Goal: Information Seeking & Learning: Learn about a topic

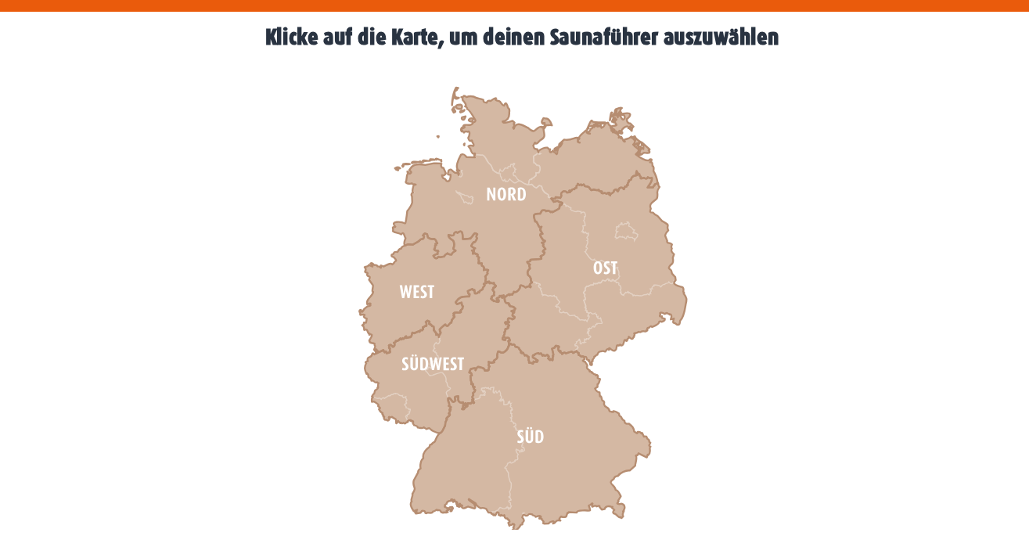
scroll to position [433, 0]
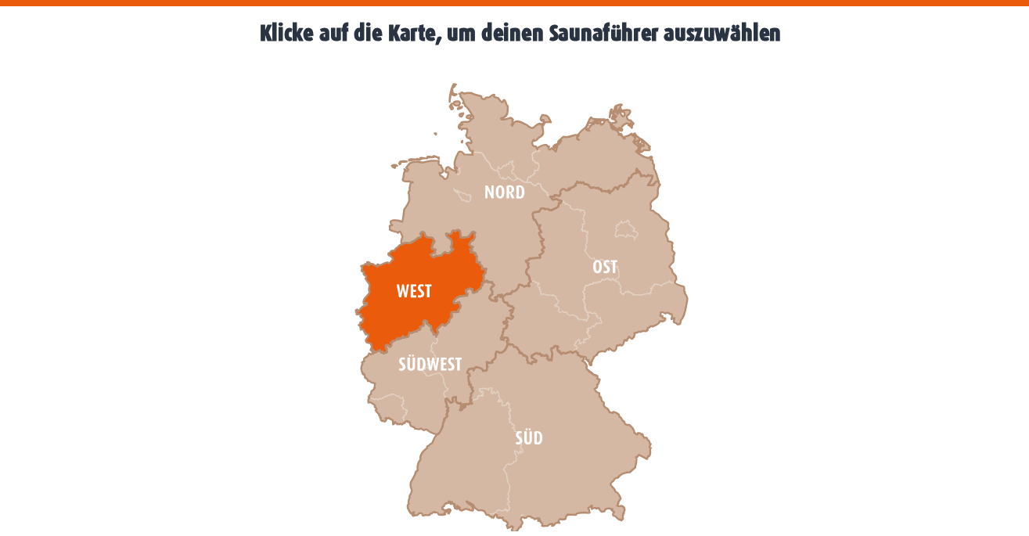
click at [430, 324] on icon at bounding box center [427, 327] width 114 height 108
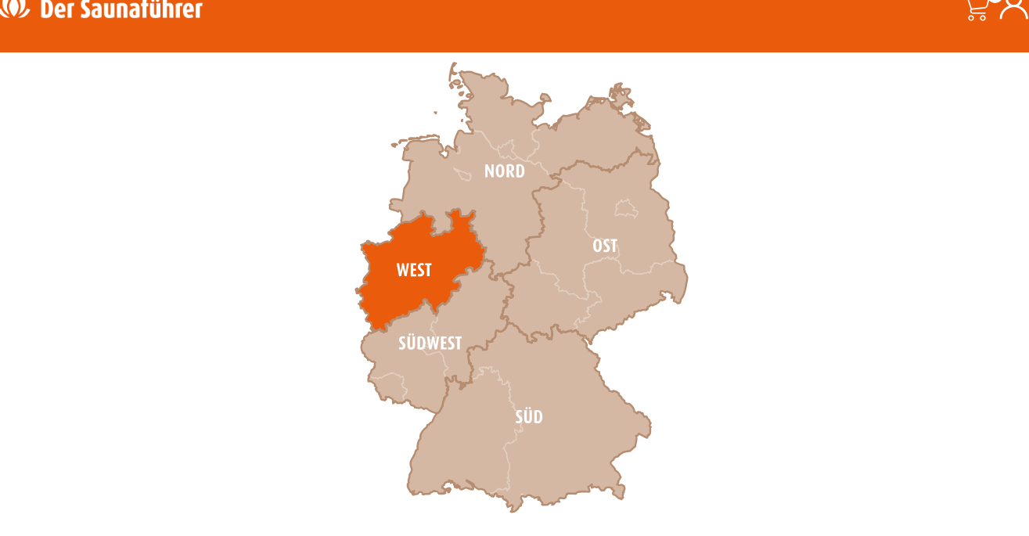
scroll to position [492, 0]
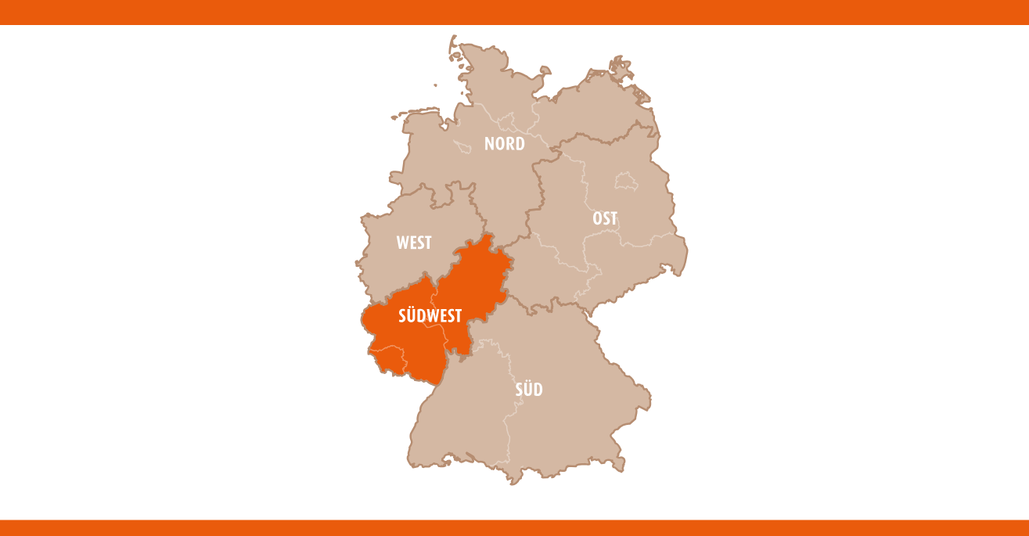
click at [446, 339] on icon at bounding box center [441, 326] width 133 height 135
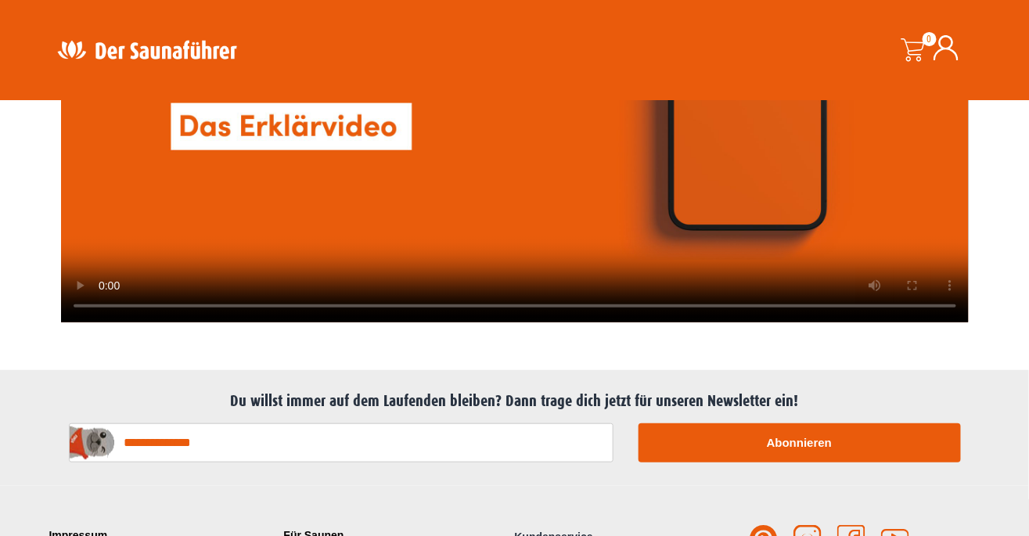
scroll to position [3894, 0]
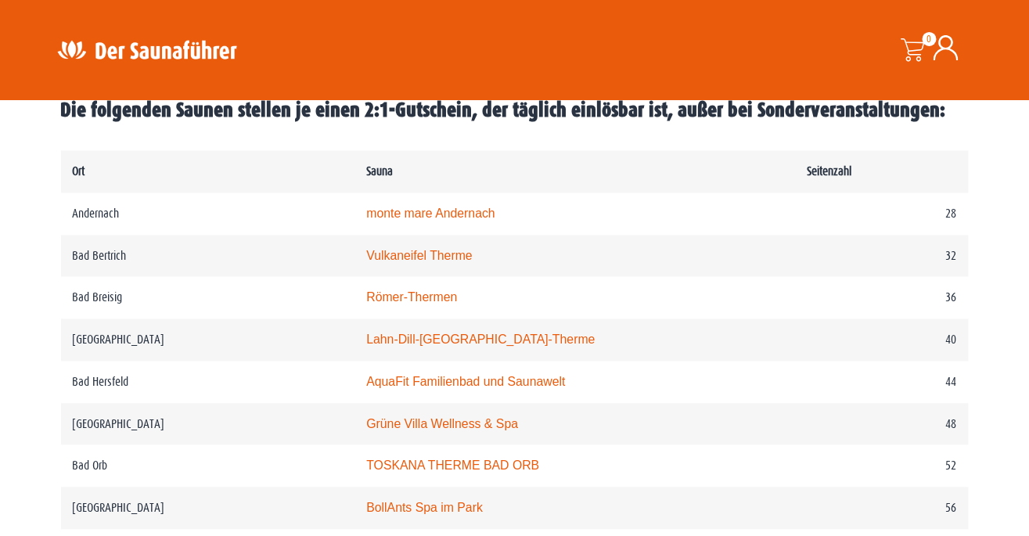
scroll to position [775, 0]
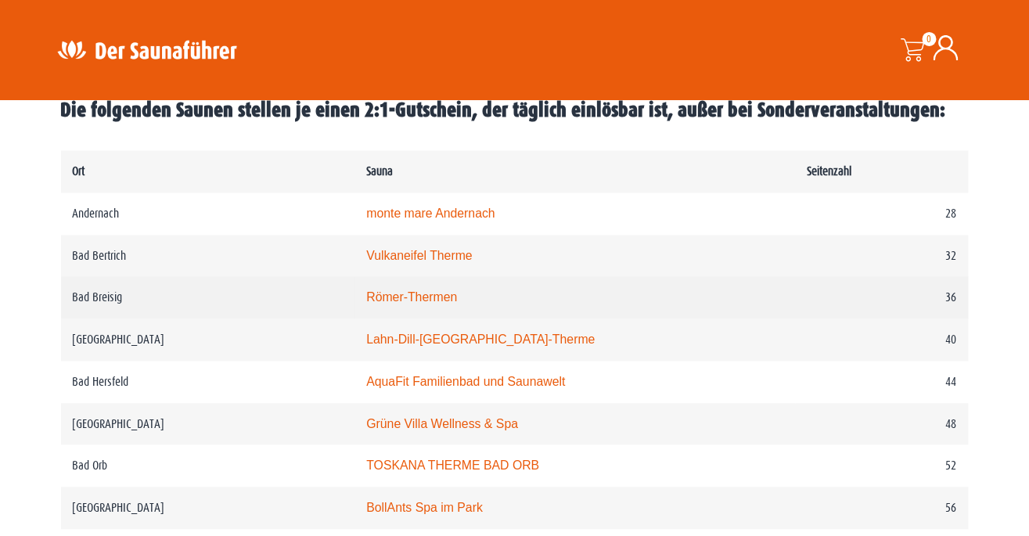
click at [453, 304] on link "Römer-Thermen" at bounding box center [411, 297] width 91 height 13
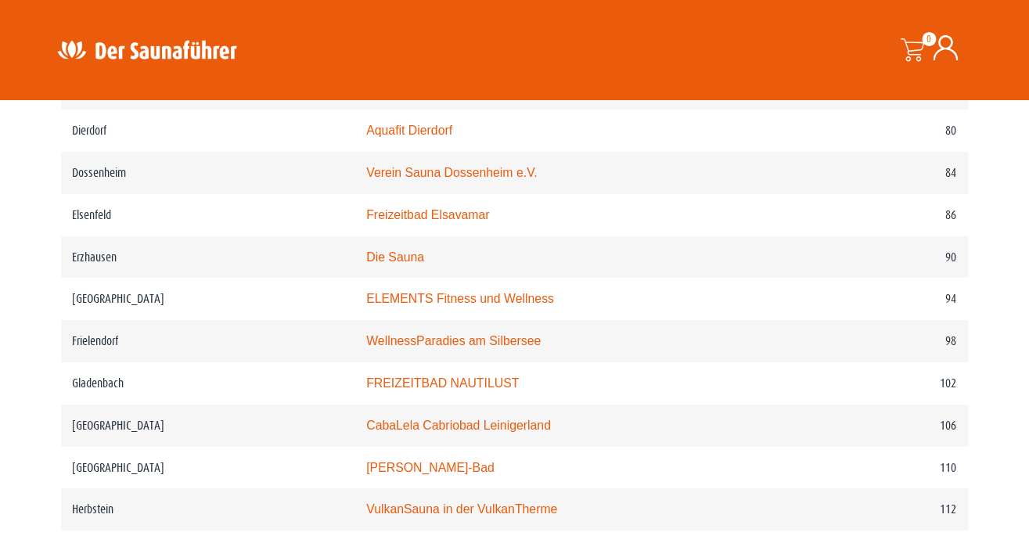
scroll to position [1466, 0]
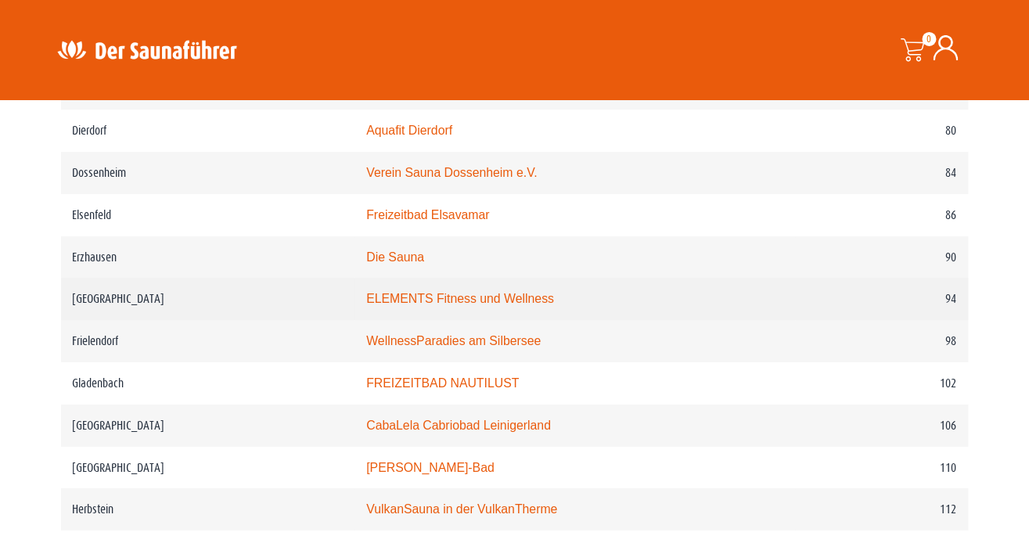
click at [547, 292] on link "ELEMENTS Fitness und Wellness" at bounding box center [460, 298] width 188 height 13
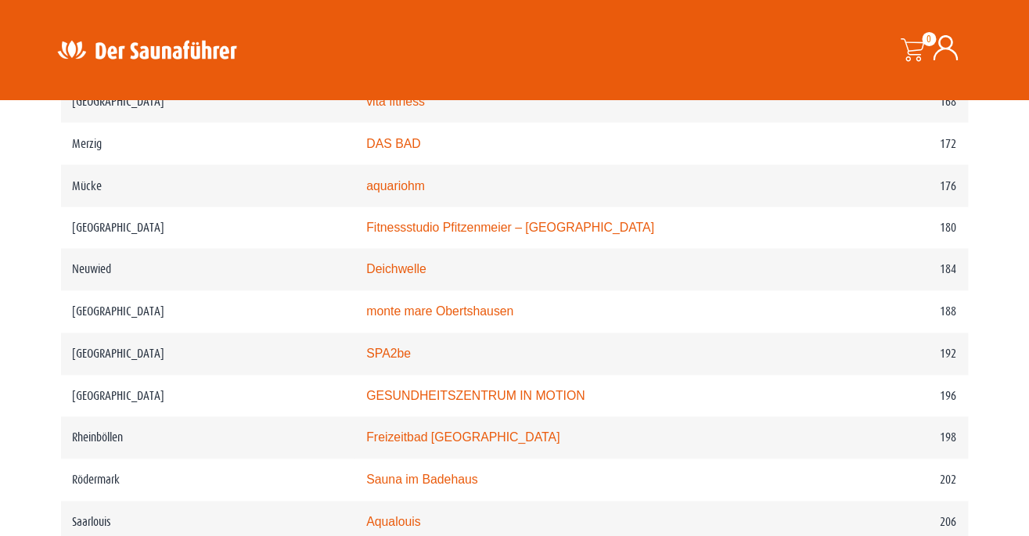
scroll to position [2588, 0]
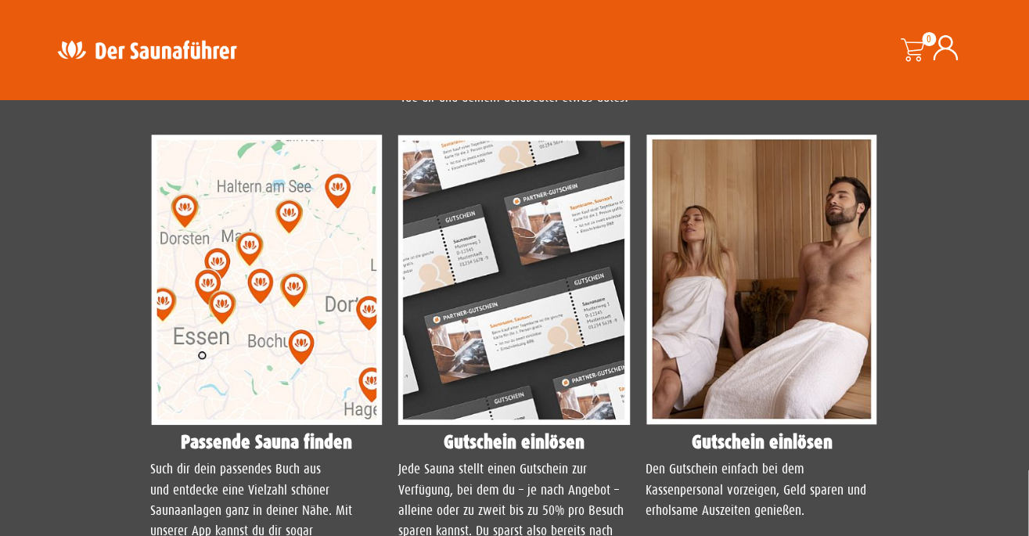
scroll to position [1321, 0]
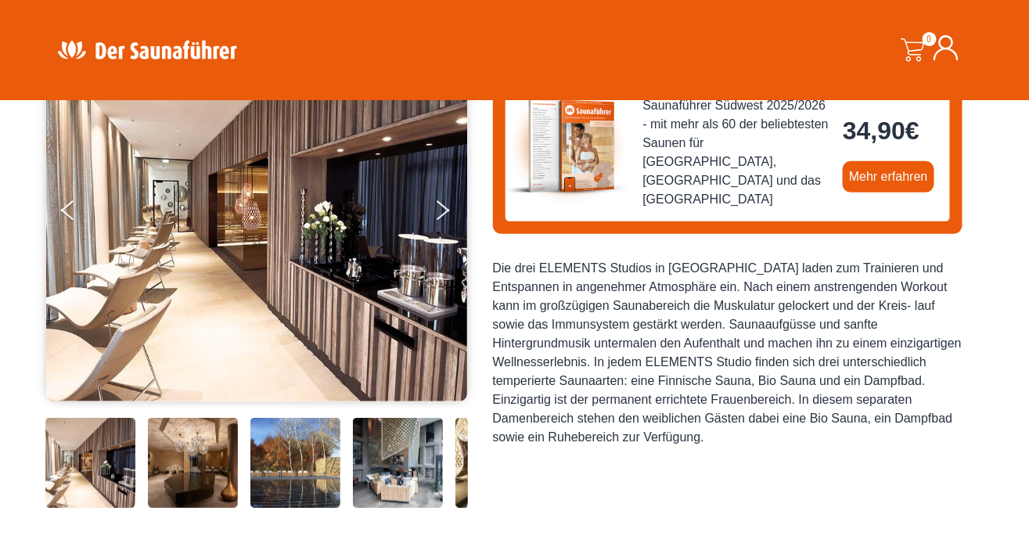
scroll to position [207, 0]
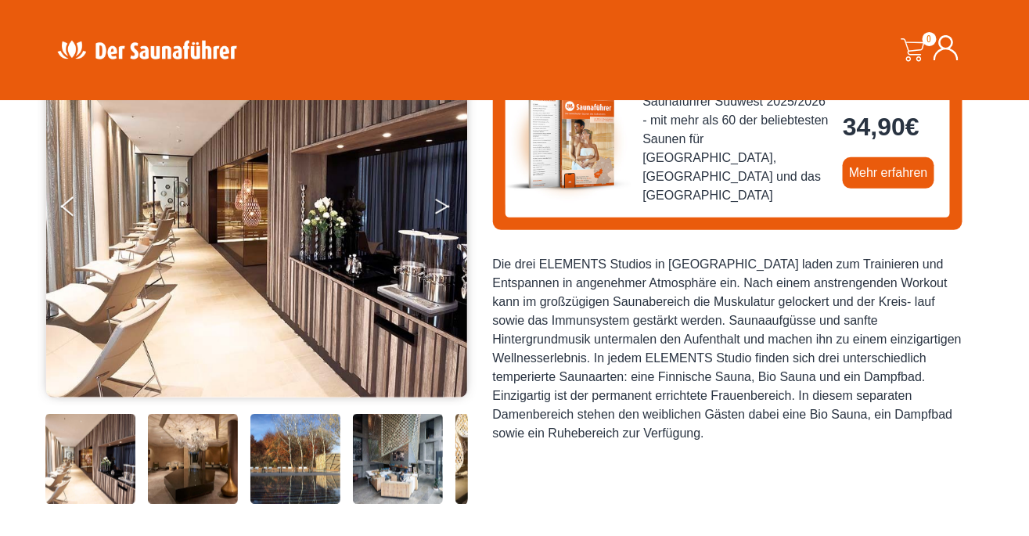
click at [444, 207] on button "Next" at bounding box center [452, 209] width 39 height 39
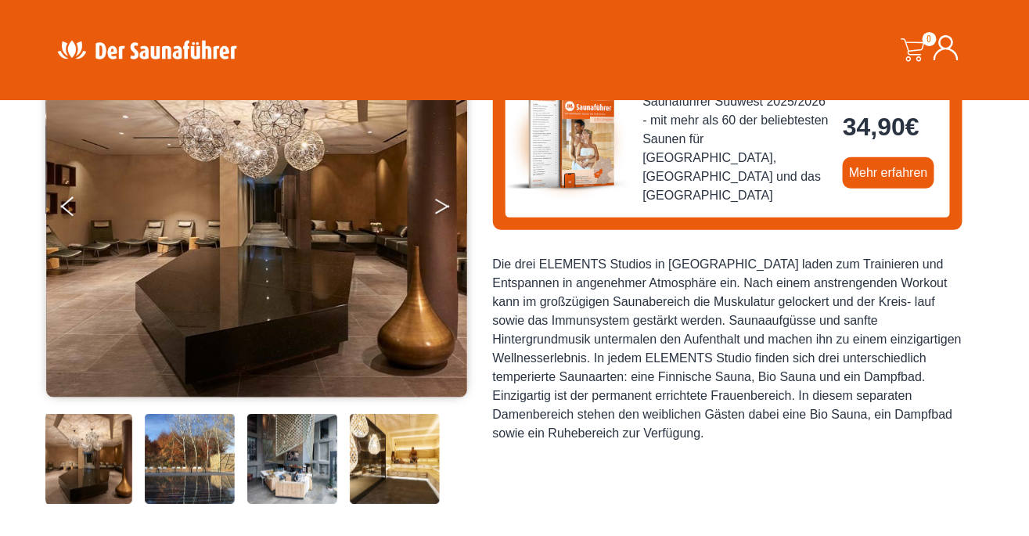
click at [445, 204] on icon "Next" at bounding box center [442, 203] width 14 height 9
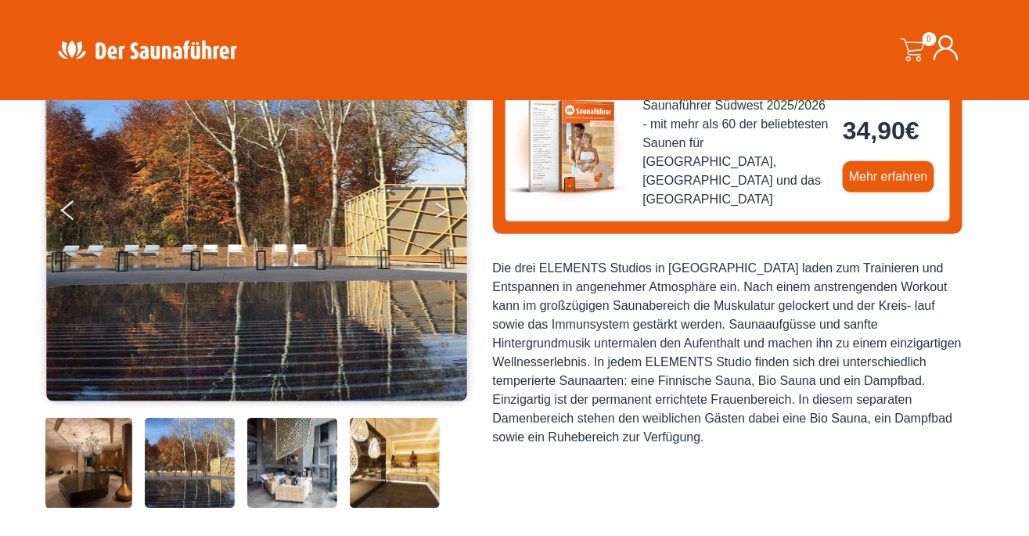
scroll to position [213, 0]
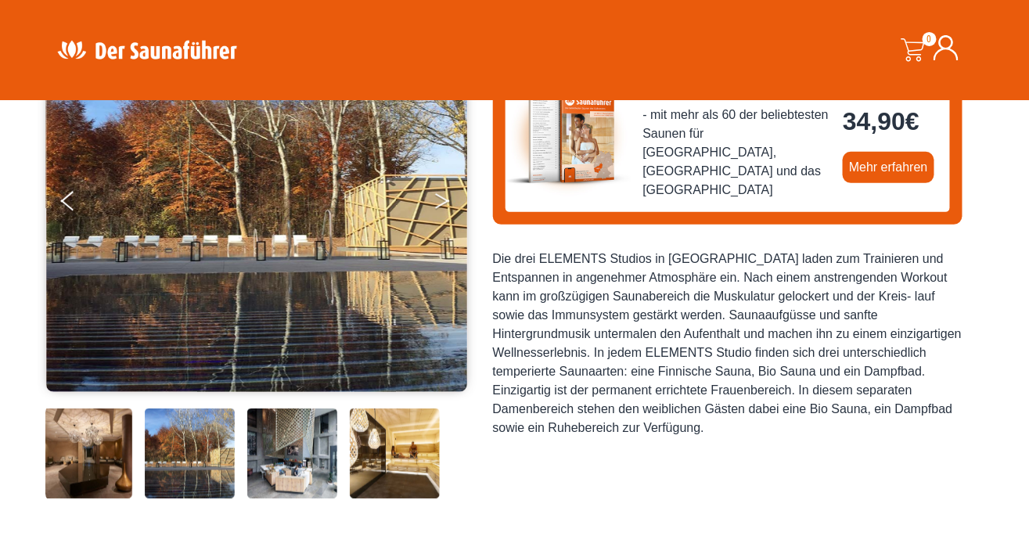
click at [450, 192] on button "Next" at bounding box center [452, 204] width 39 height 39
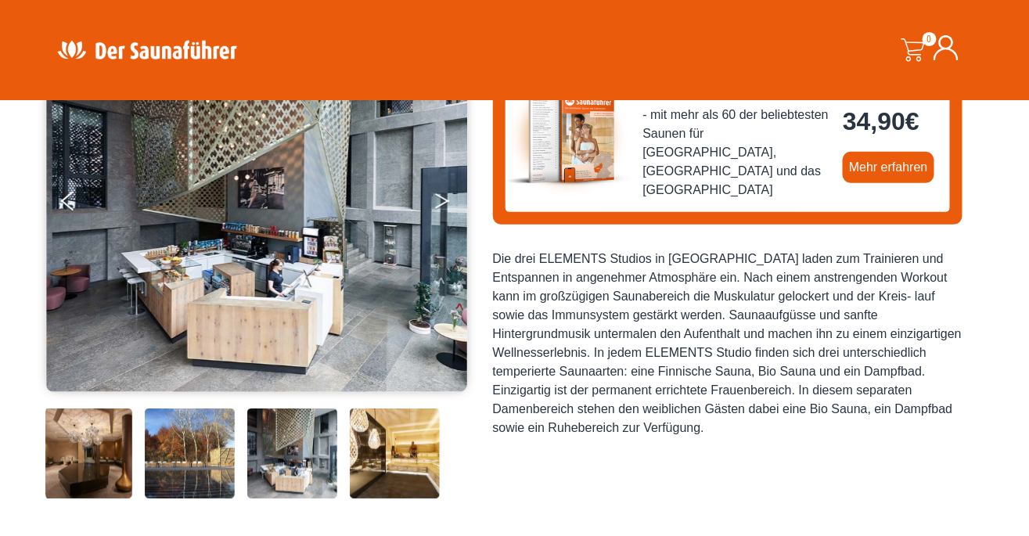
click at [442, 203] on icon "Next" at bounding box center [442, 204] width 14 height 9
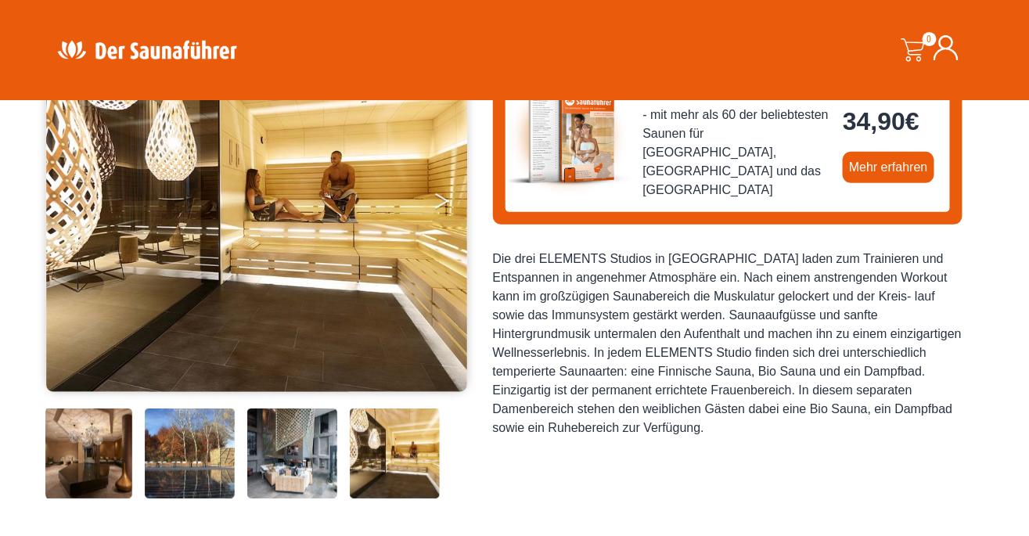
click at [451, 199] on button "Next" at bounding box center [452, 204] width 39 height 39
click at [444, 207] on button "Next" at bounding box center [452, 204] width 39 height 39
click at [445, 200] on icon "Next" at bounding box center [442, 197] width 14 height 9
click at [446, 200] on icon "Next" at bounding box center [442, 204] width 14 height 9
click at [445, 200] on icon "Next" at bounding box center [442, 204] width 14 height 9
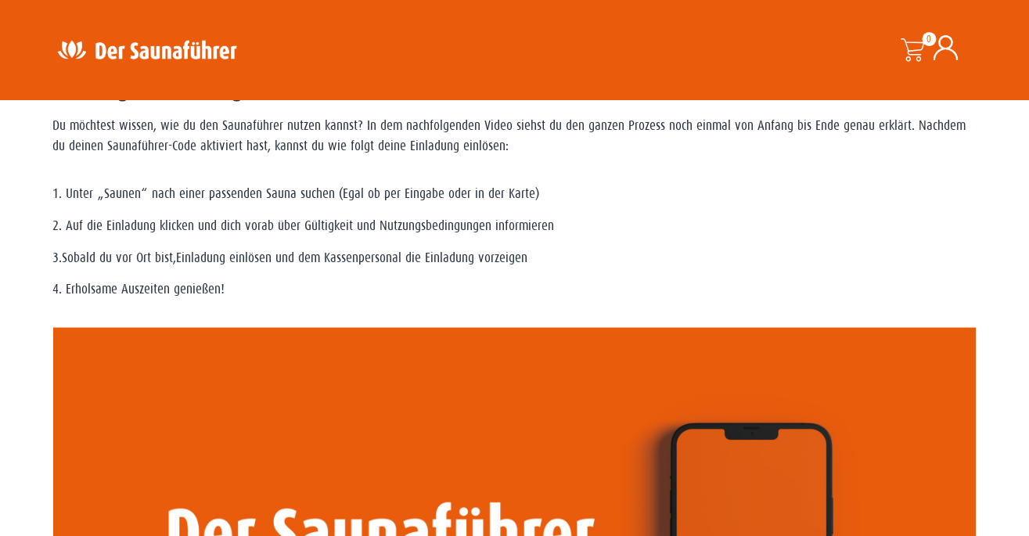
scroll to position [1086, 0]
